Goal: Information Seeking & Learning: Compare options

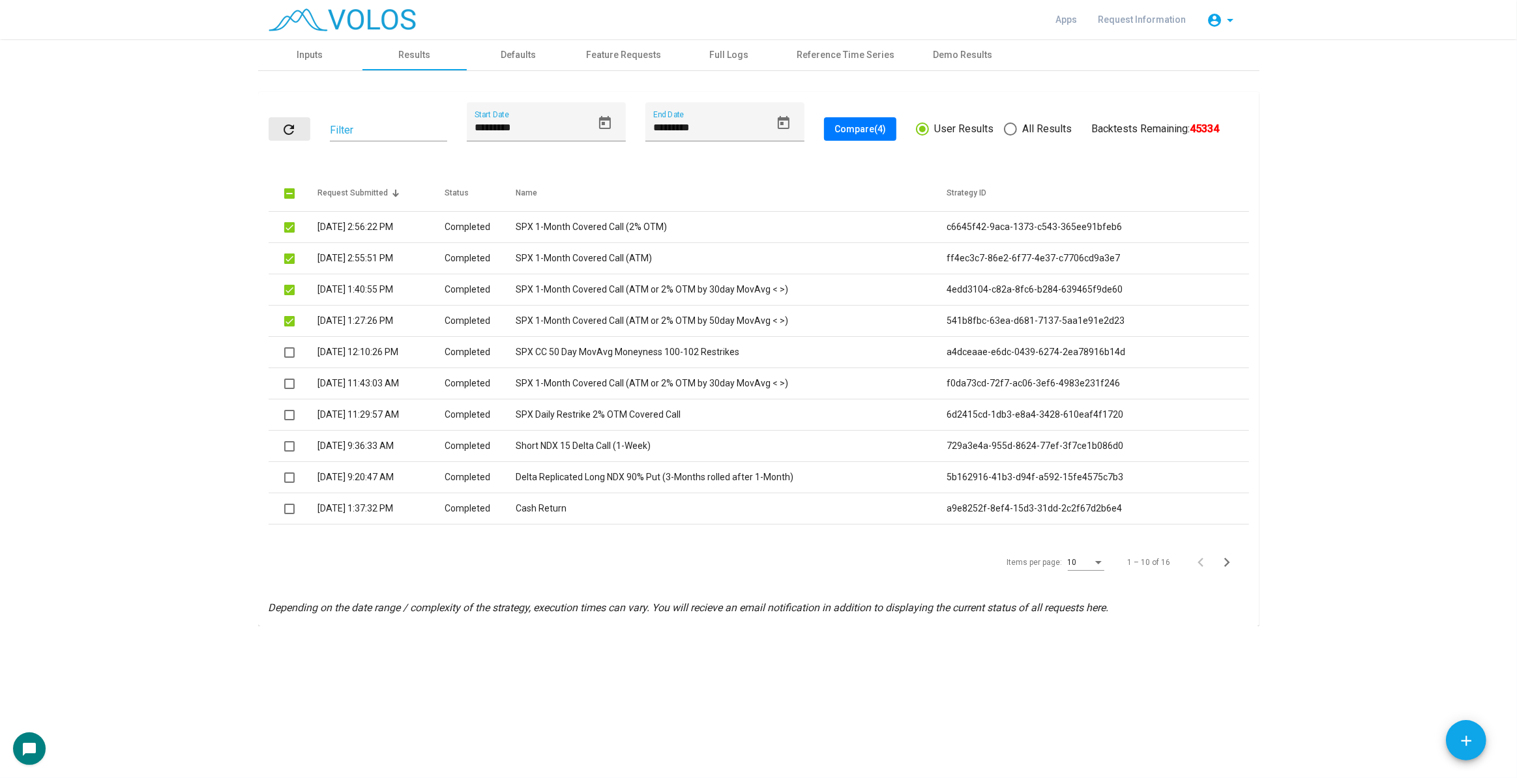
click at [290, 128] on mat-icon "refresh" at bounding box center [290, 130] width 16 height 16
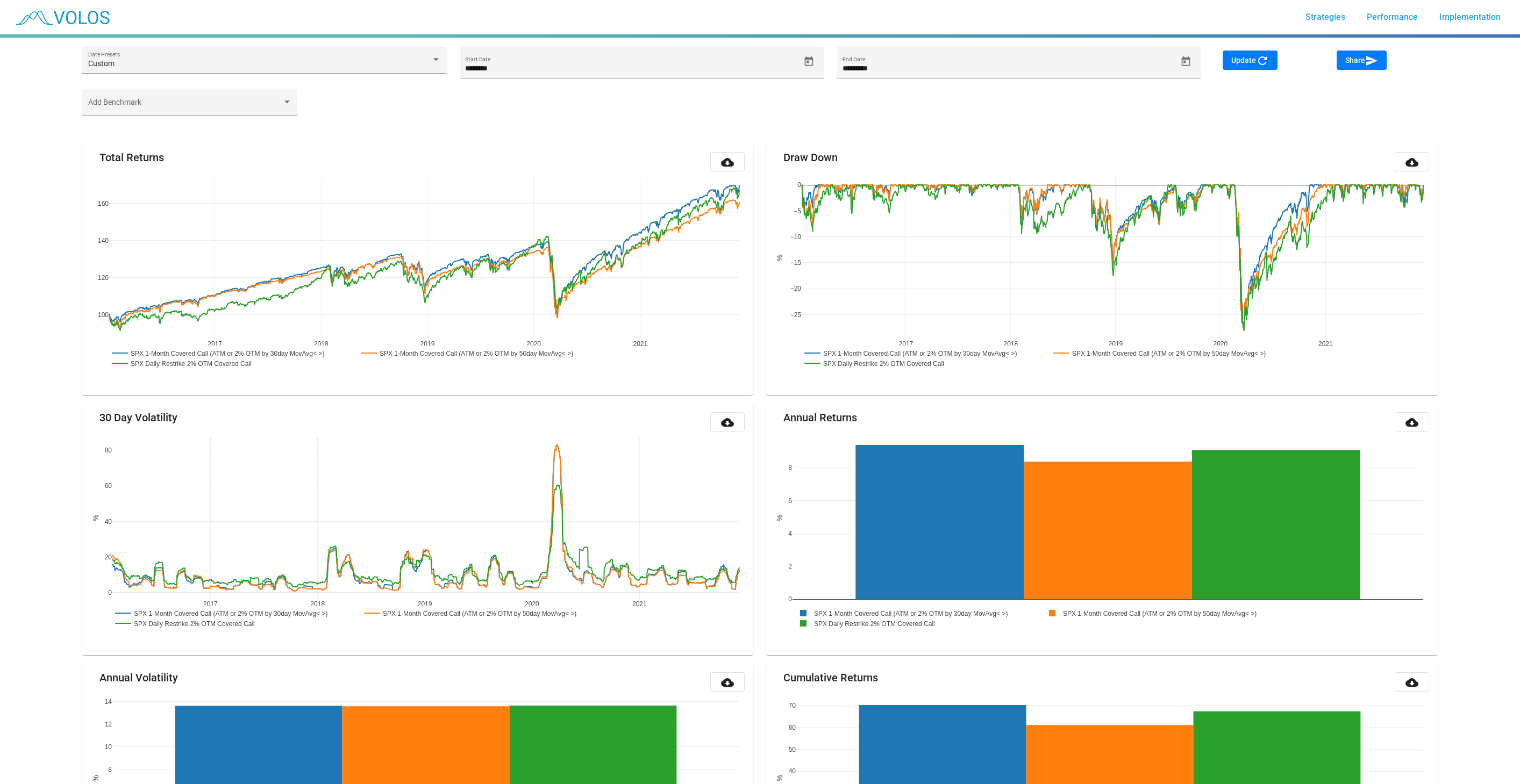
scroll to position [138, 0]
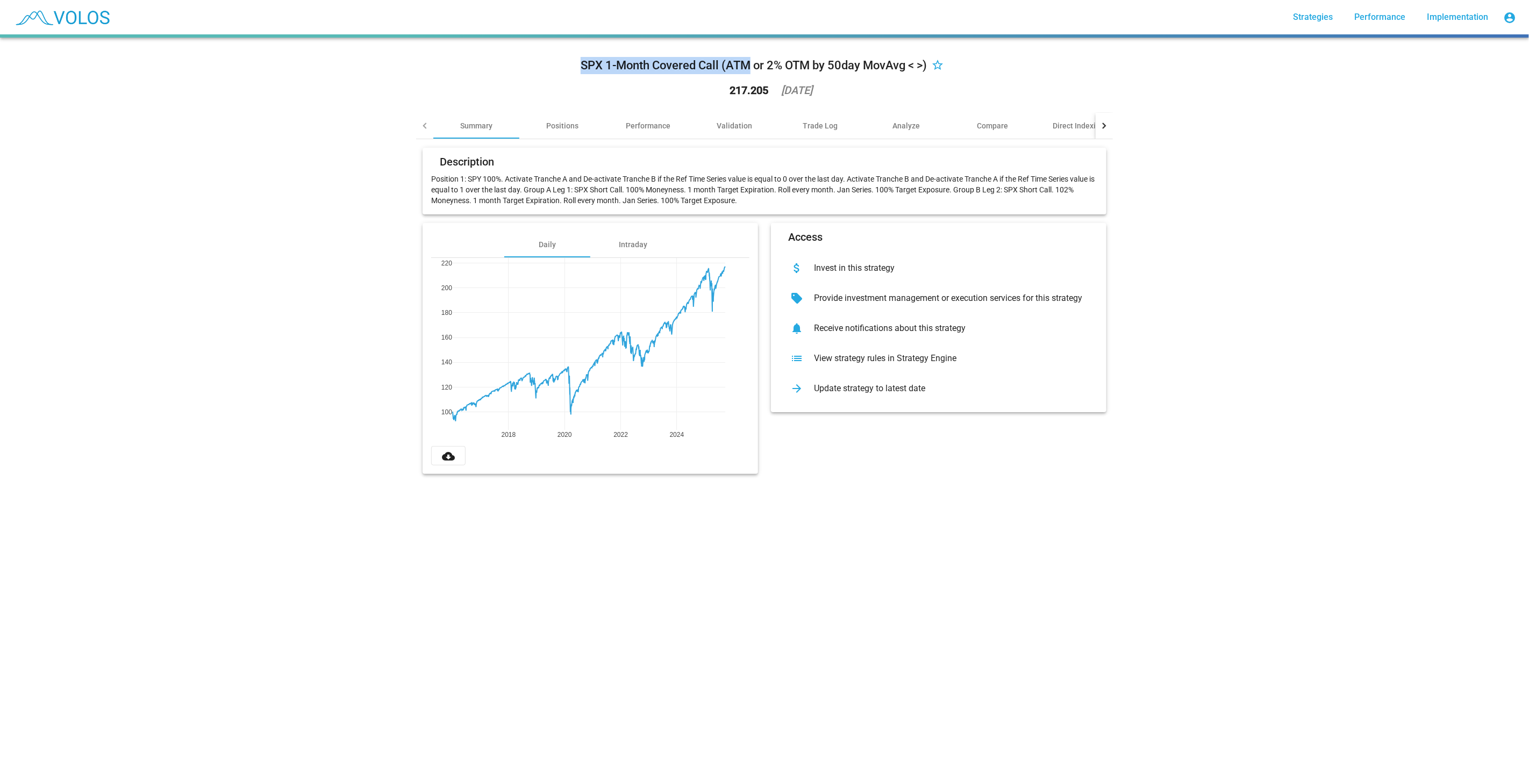
click at [736, 56] on div "SPX 1-Month Covered Call (ATM or 2% OTM by 50day MovAvg < >) star_border" at bounding box center [764, 65] width 368 height 21
